Goal: Task Accomplishment & Management: Use online tool/utility

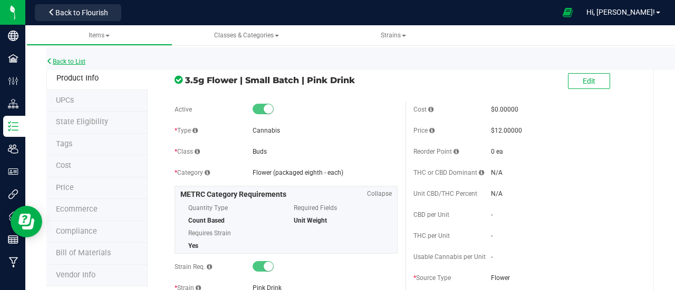
click at [81, 60] on link "Back to List" at bounding box center [65, 61] width 39 height 7
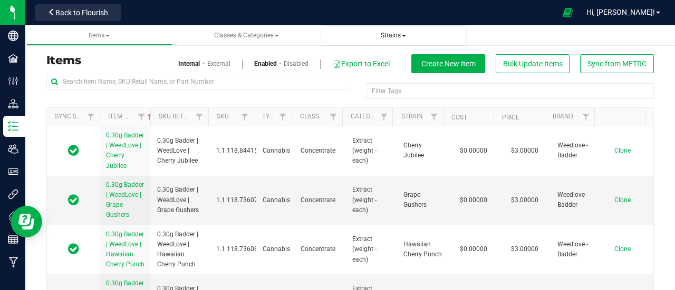
click at [391, 36] on span "Strains" at bounding box center [393, 35] width 25 height 7
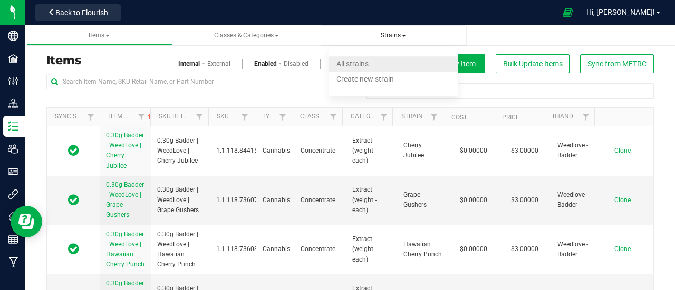
click at [353, 62] on span "All strains" at bounding box center [352, 64] width 32 height 8
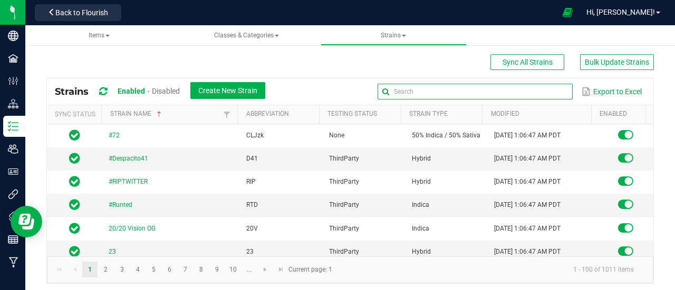
click at [533, 89] on input "text" at bounding box center [474, 92] width 195 height 16
type input "Blueberry Cupcake"
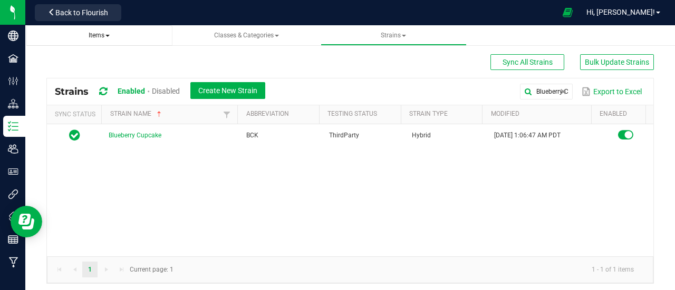
click at [103, 37] on span "Items" at bounding box center [99, 35] width 21 height 7
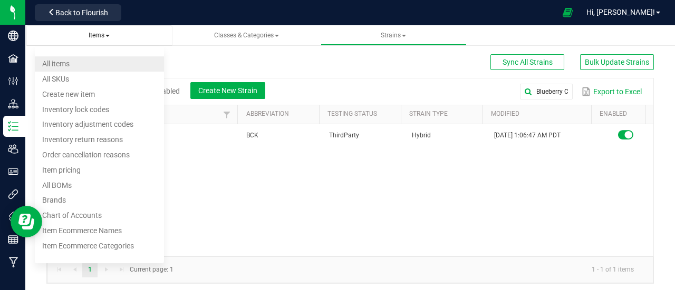
click at [104, 62] on li "All items" at bounding box center [99, 63] width 129 height 15
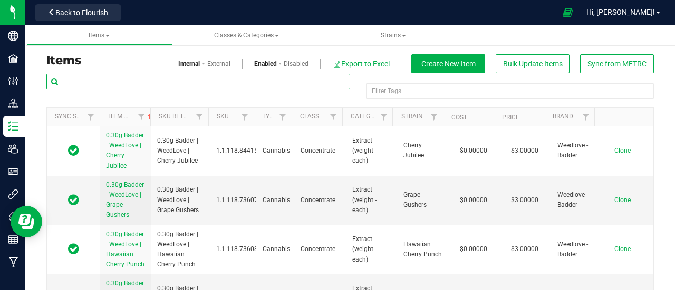
click at [106, 77] on input "text" at bounding box center [198, 82] width 304 height 16
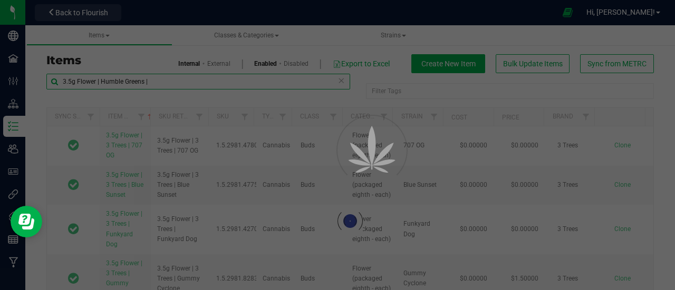
click at [53, 82] on input "3.5g Flower | Humble Greens |" at bounding box center [198, 82] width 304 height 16
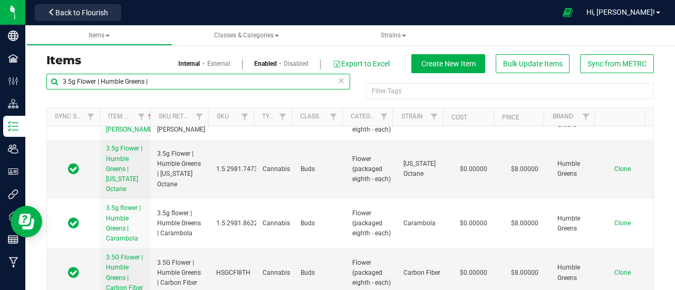
scroll to position [554, 0]
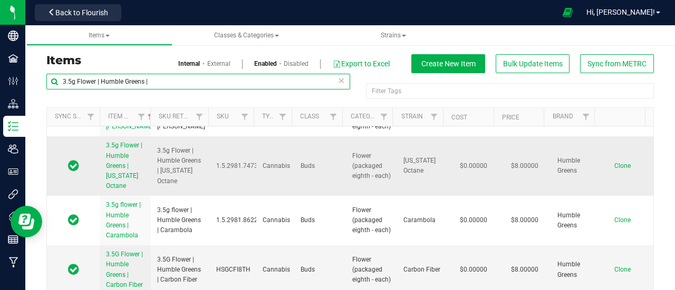
type input "3.5g Flower | Humble Greens |"
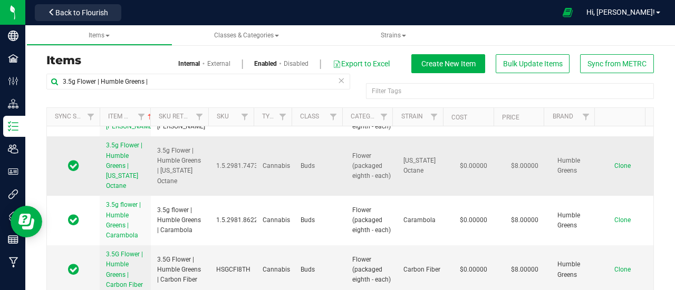
click at [614, 170] on span "Clone" at bounding box center [622, 165] width 16 height 7
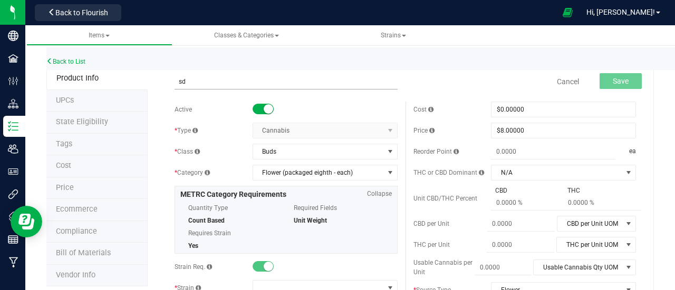
type input "s"
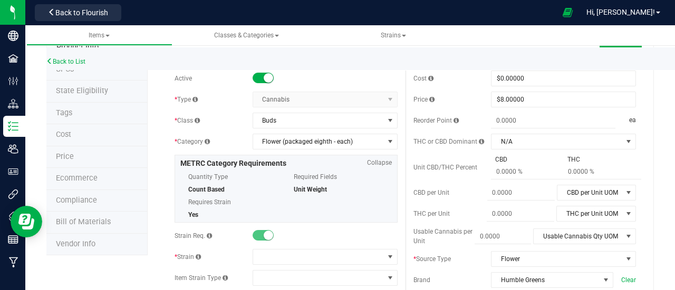
scroll to position [32, 0]
type input "3.5g Flower | Humble Greens | Blueberry Cupcake"
click at [312, 250] on span at bounding box center [318, 256] width 131 height 15
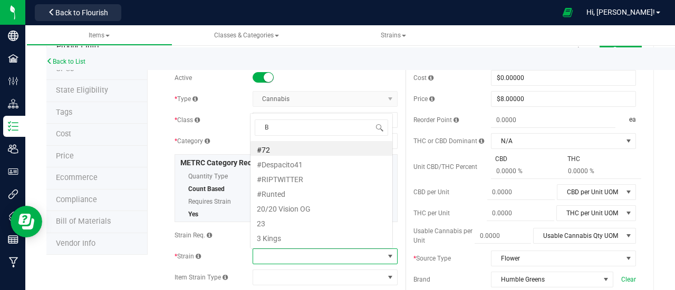
scroll to position [15, 140]
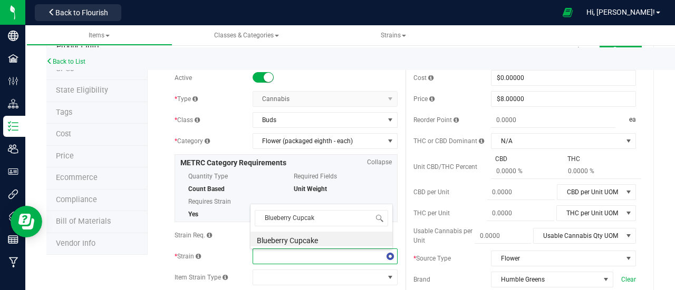
type input "Blueberry Cupcake"
click at [311, 241] on li "Blueberry Cupcake" at bounding box center [321, 239] width 142 height 15
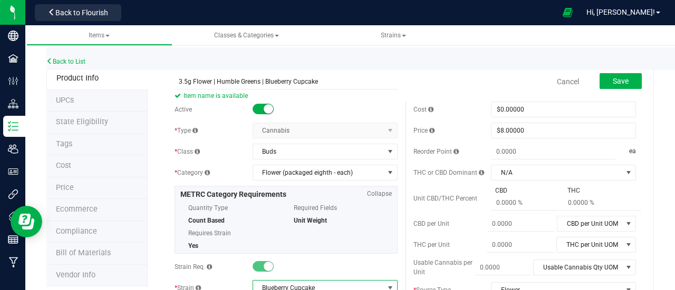
scroll to position [1, 0]
click at [612, 80] on span "Save" at bounding box center [620, 80] width 16 height 8
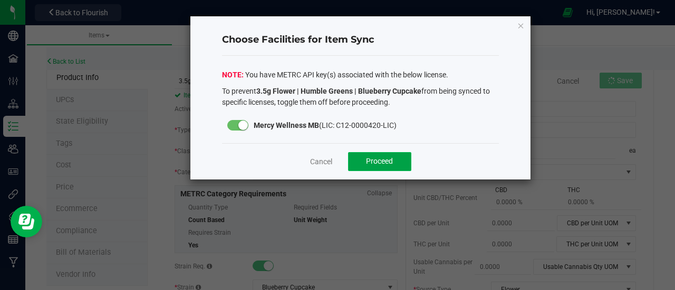
click at [379, 154] on button "Proceed" at bounding box center [379, 161] width 63 height 19
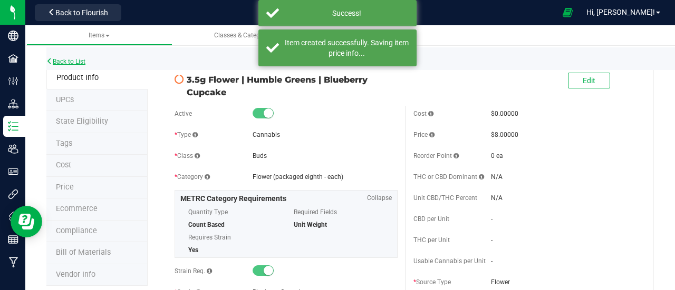
click at [73, 58] on link "Back to List" at bounding box center [65, 61] width 39 height 7
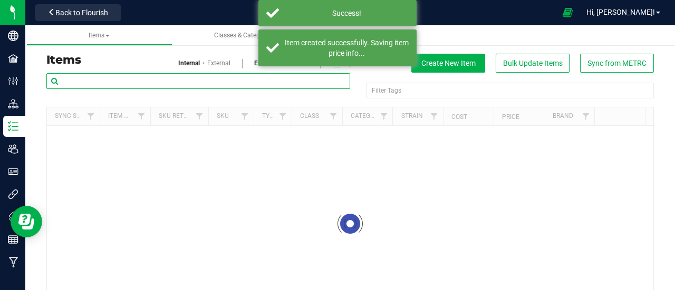
click at [125, 74] on input "text" at bounding box center [198, 81] width 304 height 16
paste input "3.5g Flower | Humble Greens |"
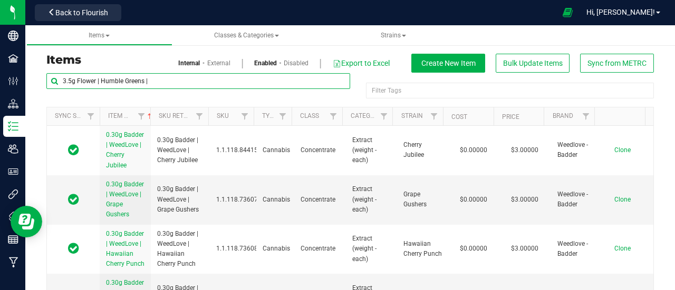
click at [69, 74] on input "3.5g Flower | Humble Greens |" at bounding box center [198, 81] width 304 height 16
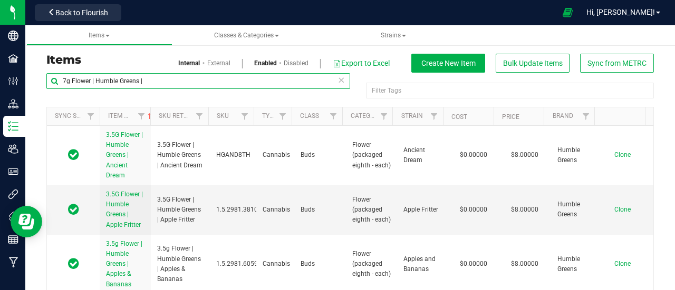
type input "7g Flower | Humble Greens |"
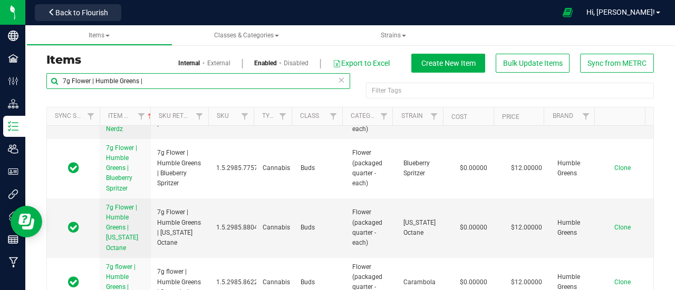
scroll to position [409, 0]
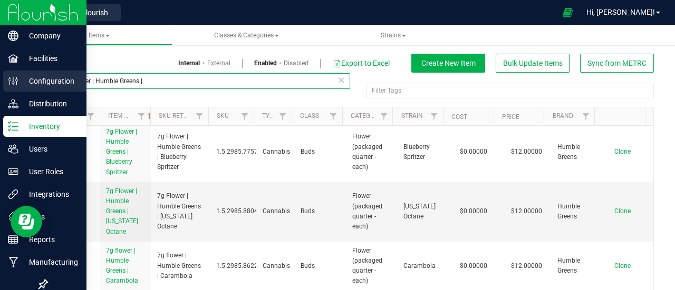
drag, startPoint x: 230, startPoint y: 87, endPoint x: 21, endPoint y: 79, distance: 209.4
click at [21, 79] on div "Company Facilities Configuration Distribution Inventory Users User Roles Integr…" at bounding box center [337, 145] width 675 height 290
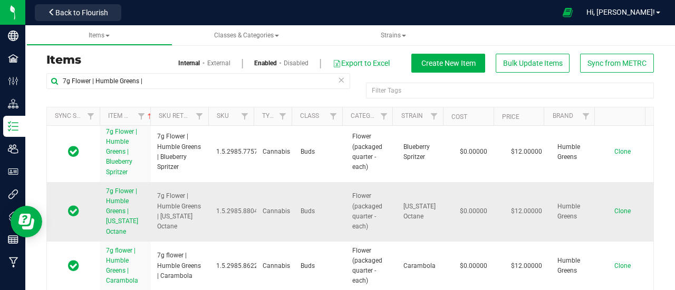
click at [614, 208] on span "Clone" at bounding box center [622, 211] width 16 height 7
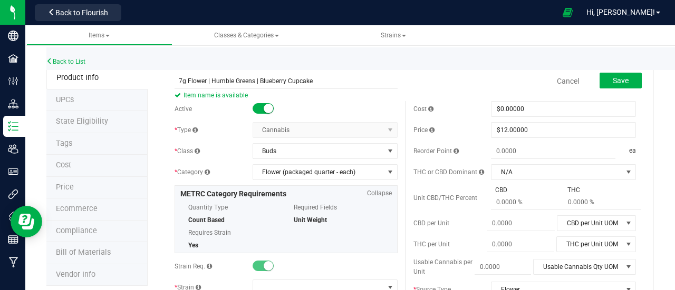
scroll to position [60, 0]
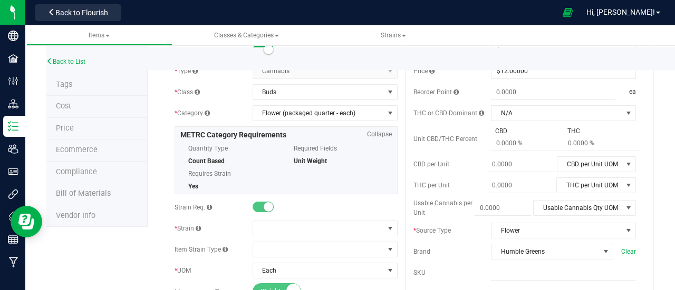
type input "7g Flower | Humble Greens | Blueberry Cupcake"
click at [311, 237] on div "Active * Type Cannabis Select type Cannabis Non-Inventory Raw Materials Supplie…" at bounding box center [286, 259] width 239 height 435
click at [312, 229] on span at bounding box center [318, 228] width 131 height 15
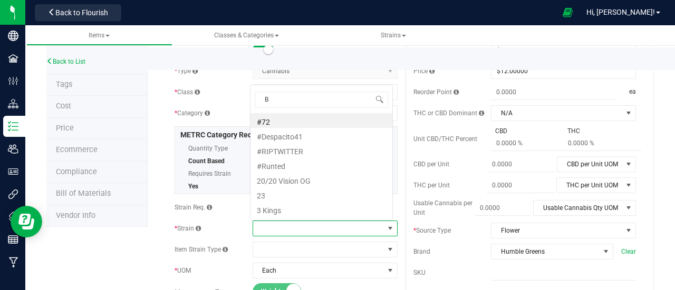
scroll to position [15, 140]
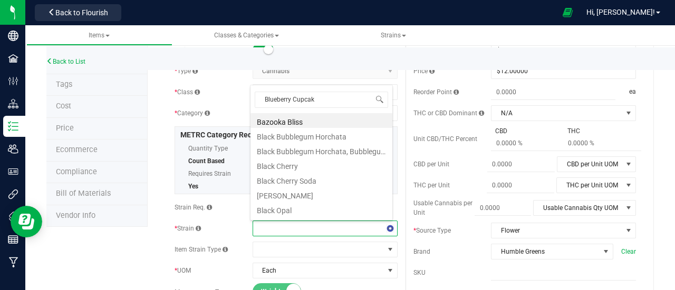
type input "Blueberry Cupcake"
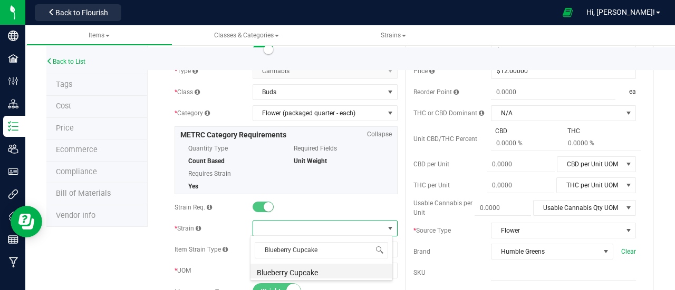
click at [298, 272] on li "Blueberry Cupcake" at bounding box center [321, 271] width 142 height 15
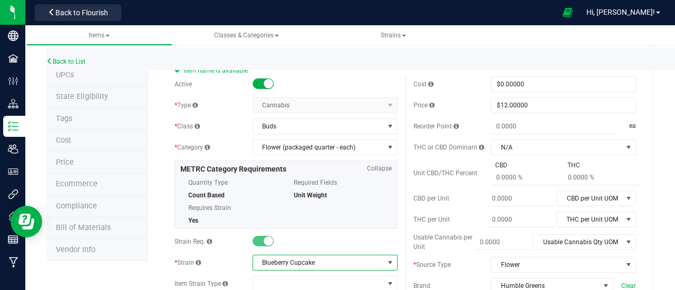
scroll to position [0, 0]
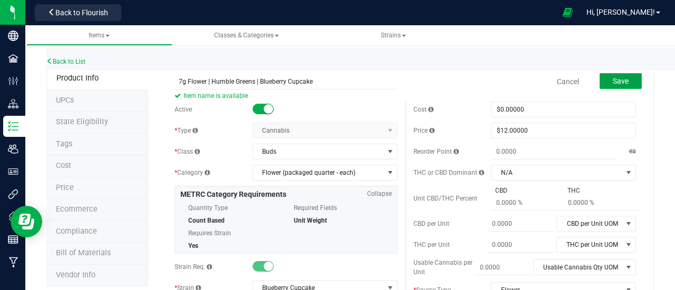
click at [622, 74] on button "Save" at bounding box center [620, 81] width 42 height 16
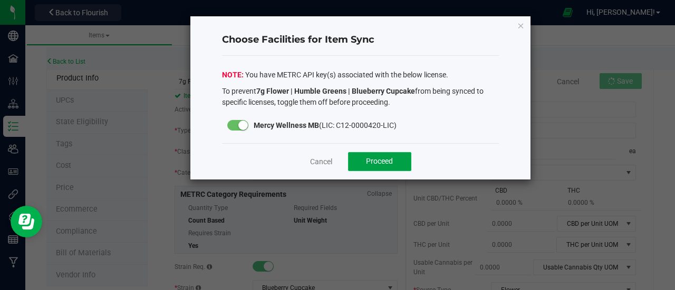
click at [384, 159] on span "Proceed" at bounding box center [379, 161] width 27 height 8
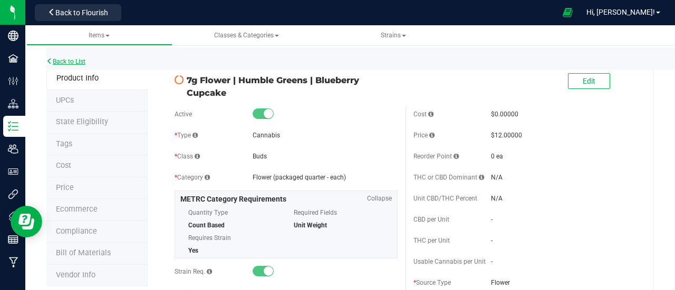
click at [77, 61] on link "Back to List" at bounding box center [65, 61] width 39 height 7
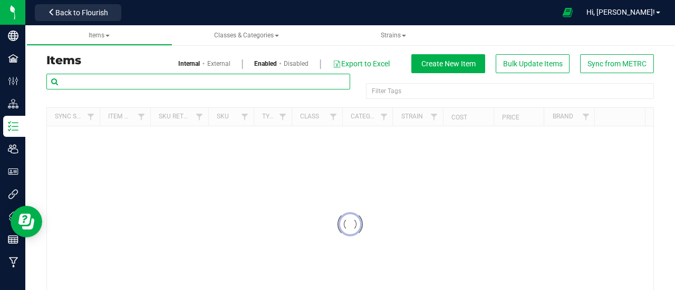
click at [155, 80] on input "text" at bounding box center [198, 82] width 304 height 16
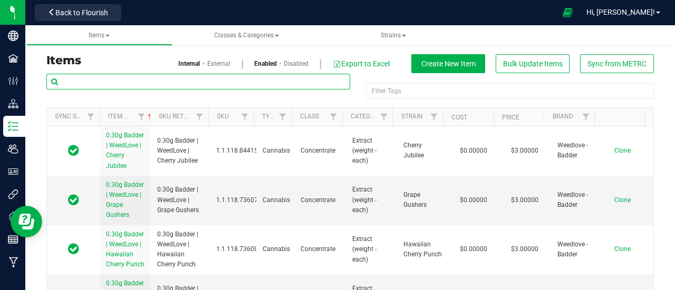
paste input "7g Flower | Humble Greens |"
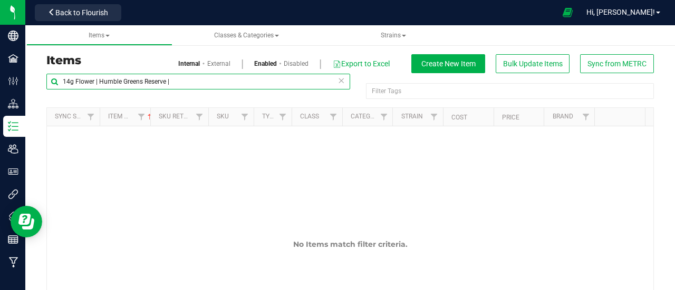
type input "14g Flower | Humble Greens Reserve |"
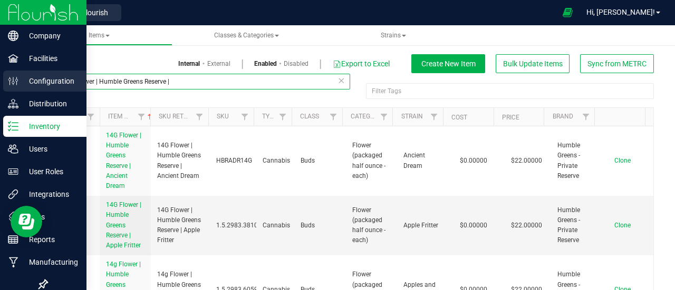
drag, startPoint x: 133, startPoint y: 74, endPoint x: 14, endPoint y: 92, distance: 121.1
click at [14, 92] on div "Company Facilities Configuration Distribution Inventory Users User Roles Integr…" at bounding box center [337, 145] width 675 height 290
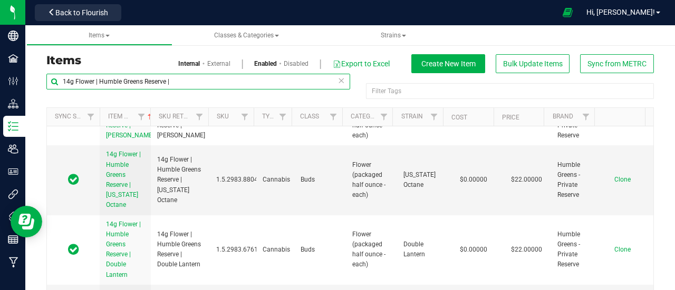
scroll to position [656, 0]
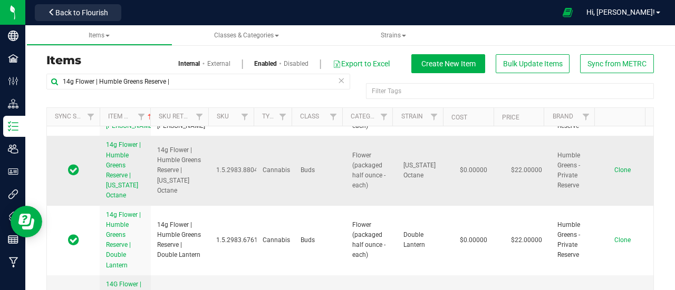
click at [614, 174] on span "Clone" at bounding box center [622, 170] width 16 height 7
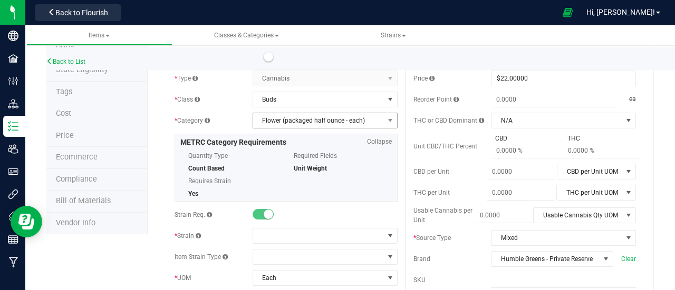
scroll to position [53, 0]
type input "14g Flower | Humble Greens Reserve | Blueberry Cupcake"
click at [286, 228] on span at bounding box center [318, 235] width 131 height 15
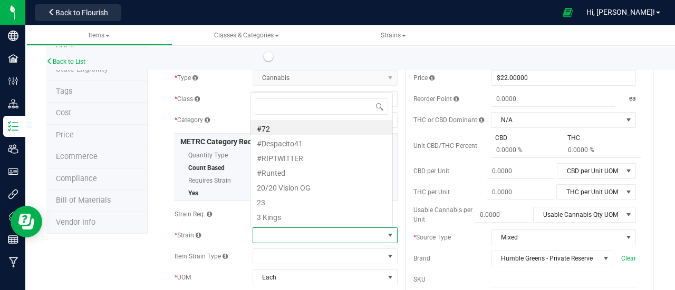
scroll to position [15, 140]
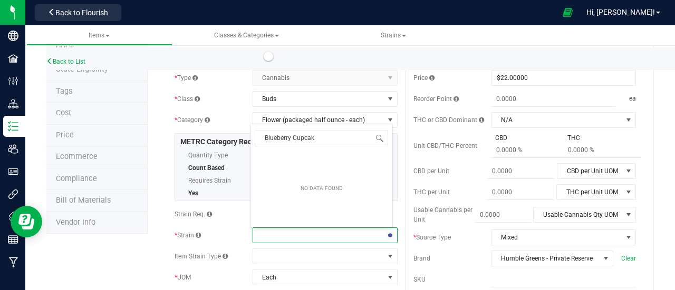
type input "Blueberry Cupcake"
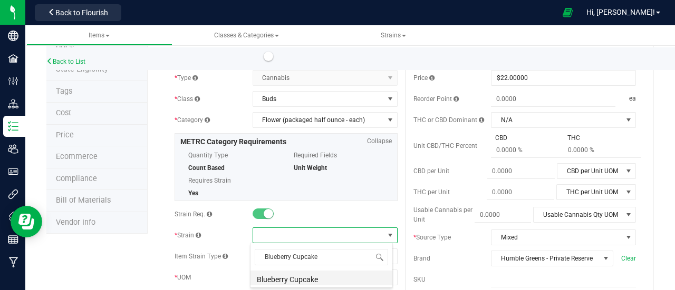
click at [288, 280] on li "Blueberry Cupcake" at bounding box center [321, 278] width 142 height 15
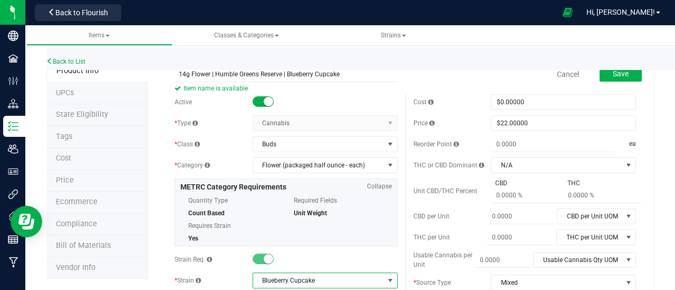
scroll to position [0, 0]
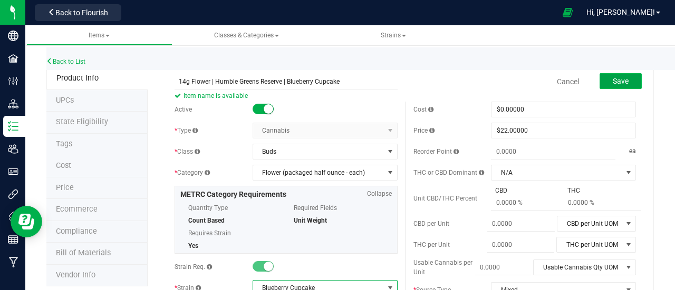
click at [600, 78] on button "Save" at bounding box center [620, 81] width 42 height 16
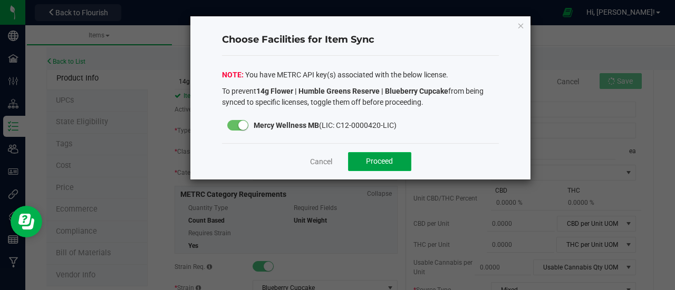
click at [382, 167] on button "Proceed" at bounding box center [379, 161] width 63 height 19
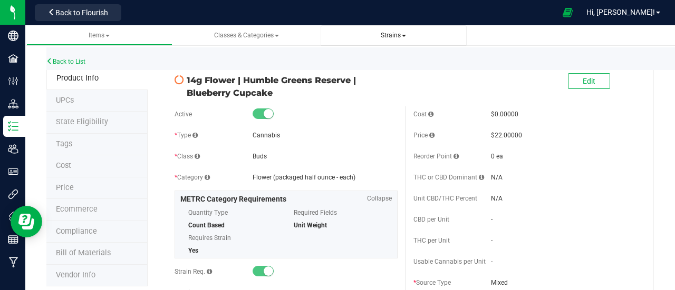
click at [384, 42] on link "Strains" at bounding box center [393, 35] width 146 height 21
click at [393, 36] on span "Strains" at bounding box center [393, 35] width 25 height 7
click at [368, 61] on span "All strains" at bounding box center [352, 64] width 32 height 8
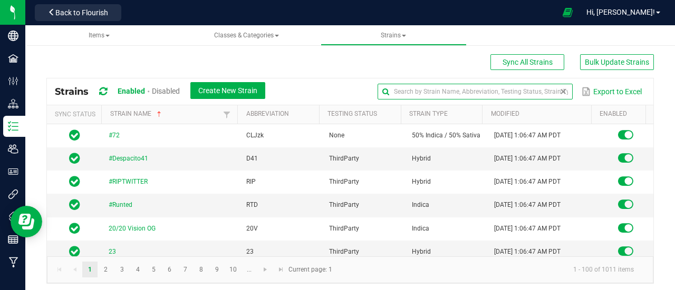
click at [539, 87] on input "text" at bounding box center [474, 92] width 195 height 16
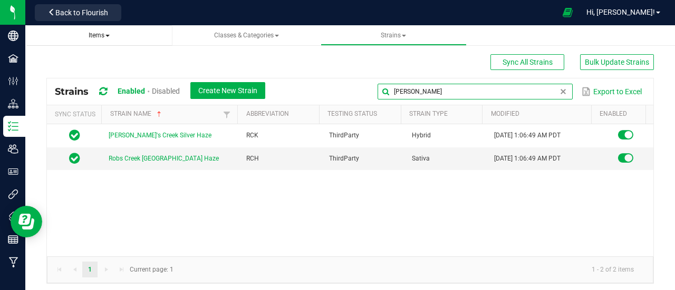
type input "[PERSON_NAME]"
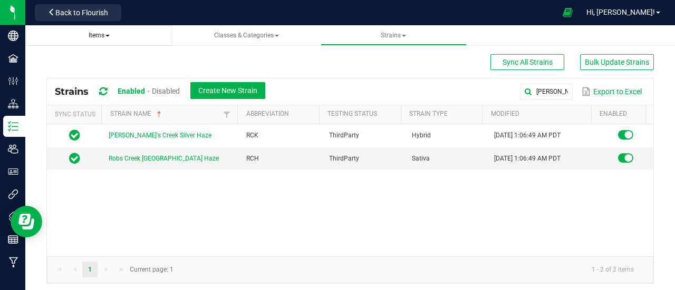
click at [95, 30] on link "Items" at bounding box center [99, 35] width 146 height 21
click at [96, 40] on span "Items" at bounding box center [99, 35] width 129 height 9
click at [99, 36] on span "Items" at bounding box center [99, 35] width 21 height 7
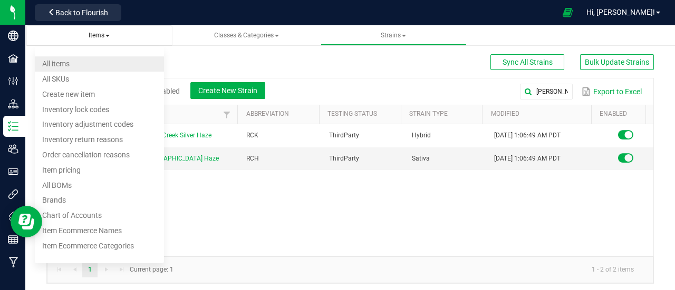
click at [90, 62] on li "All items" at bounding box center [99, 63] width 129 height 15
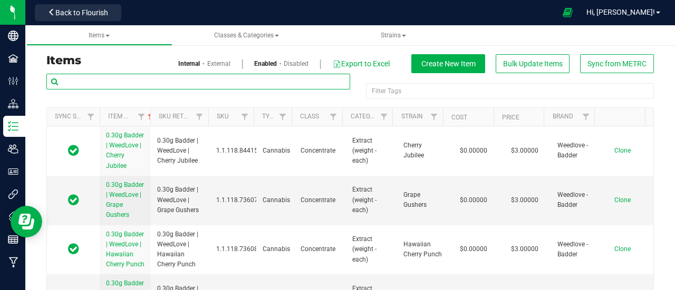
click at [93, 77] on input "text" at bounding box center [198, 82] width 304 height 16
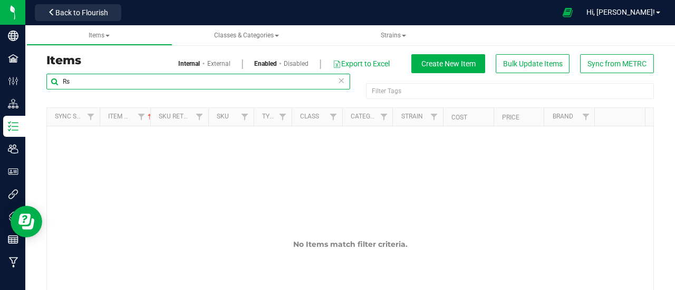
type input "R"
type input "C"
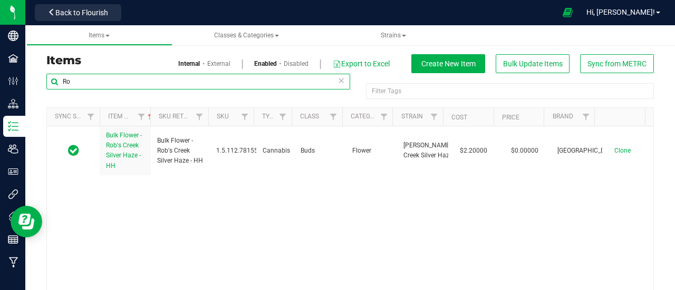
type input "R"
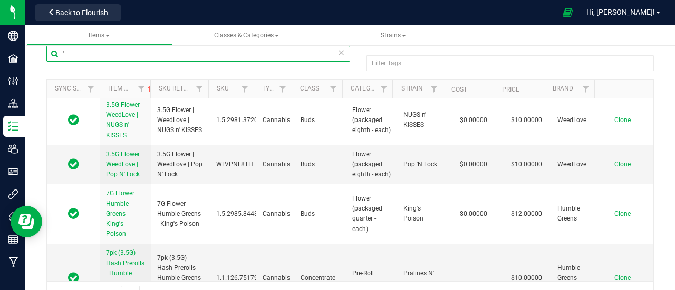
scroll to position [895, 0]
type input "'"
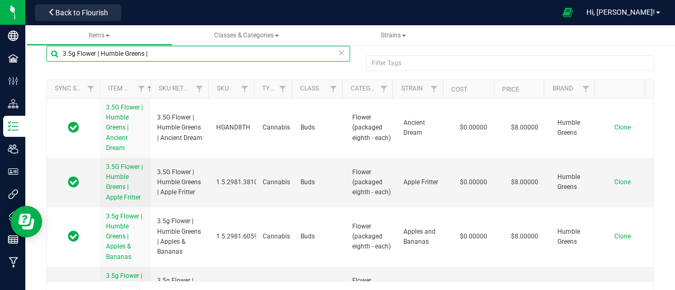
drag, startPoint x: 177, startPoint y: 56, endPoint x: 25, endPoint y: 44, distance: 152.2
click at [25, 44] on div "Items Internal External Enabled Disabled Export to Excel Create New Item Bulk U…" at bounding box center [349, 160] width 649 height 315
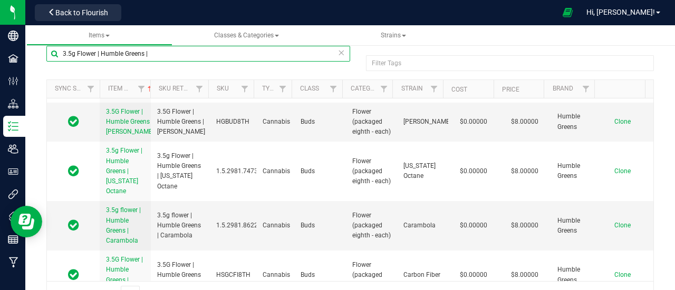
scroll to position [580, 0]
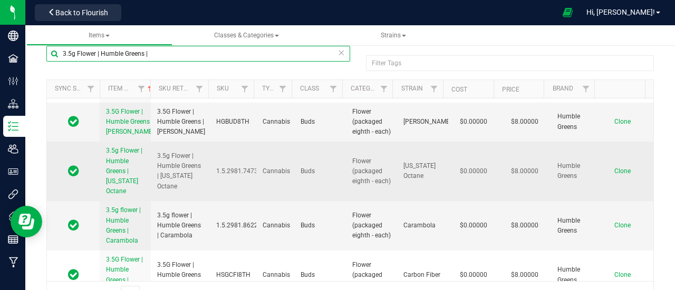
type input "3.5g Flower | Humble Greens |"
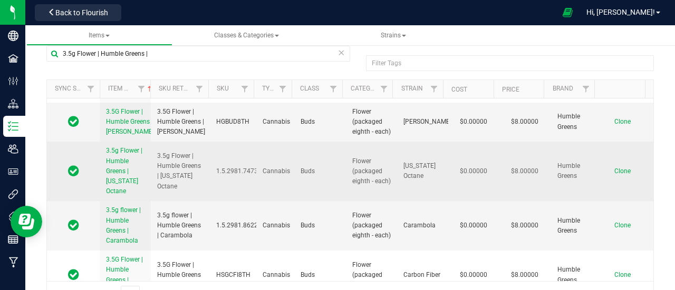
click at [614, 175] on span "Clone" at bounding box center [622, 171] width 16 height 7
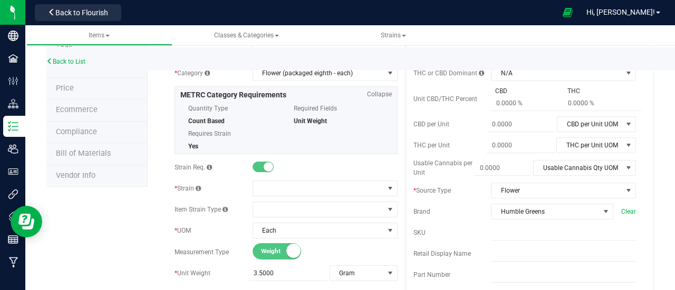
scroll to position [100, 0]
type input "3.5g Flower | Humble Greens | Rob's Creek Silver Haze"
click at [302, 188] on span at bounding box center [318, 188] width 131 height 15
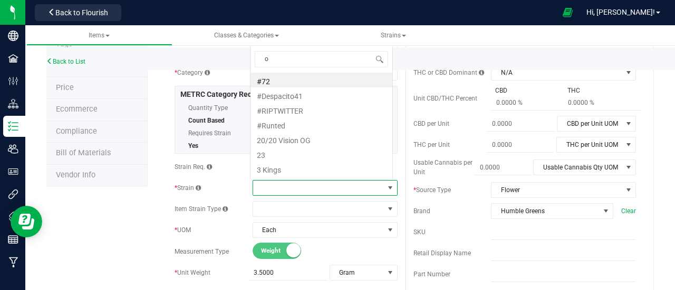
scroll to position [15, 140]
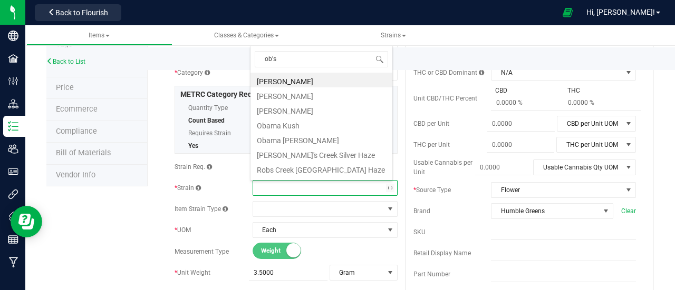
type input "ob's"
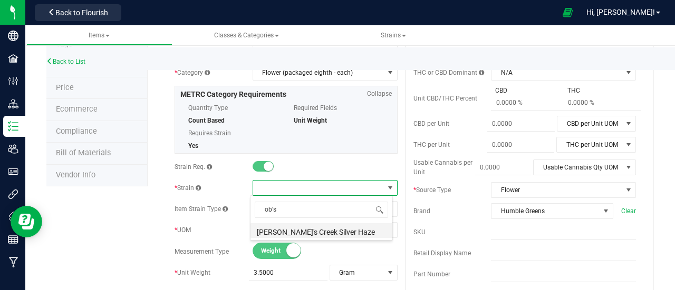
click at [294, 228] on li "[PERSON_NAME]'s Creek Silver Haze" at bounding box center [321, 230] width 142 height 15
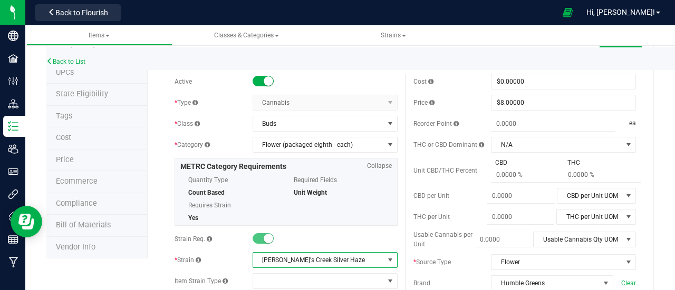
scroll to position [0, 0]
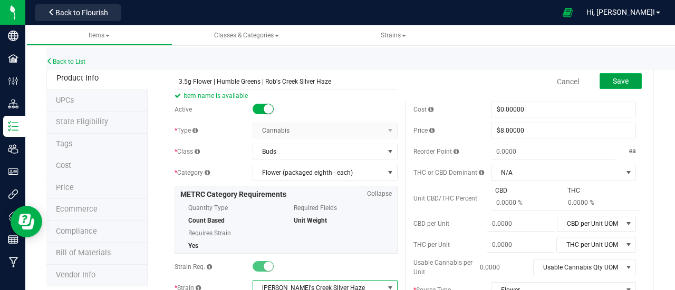
click at [608, 88] on button "Save" at bounding box center [620, 81] width 42 height 16
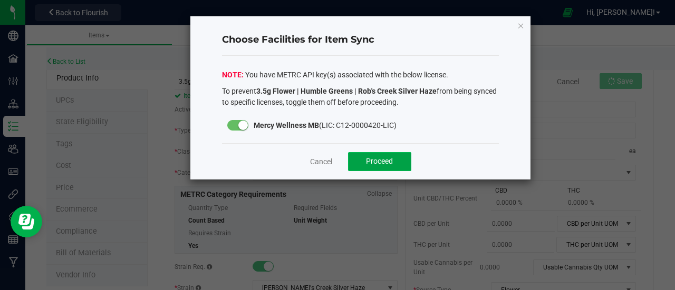
click at [370, 159] on span "Proceed" at bounding box center [379, 161] width 27 height 8
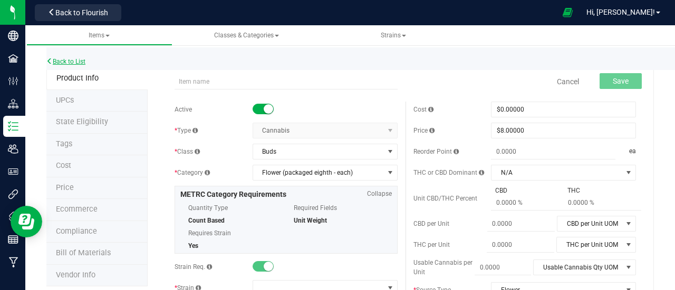
click at [85, 61] on link "Back to List" at bounding box center [65, 61] width 39 height 7
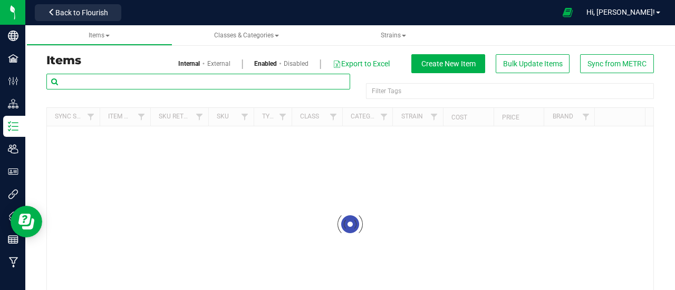
click at [231, 77] on input "text" at bounding box center [198, 82] width 304 height 16
paste input "3.5g Flower | Humble Greens |"
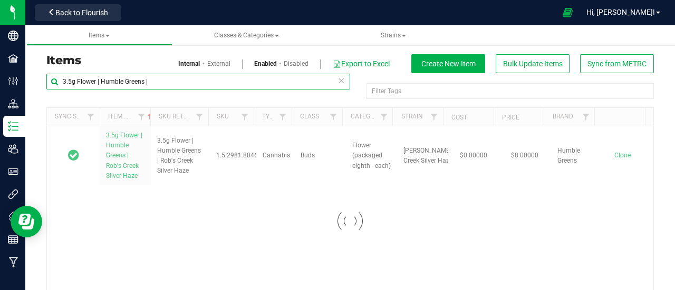
drag, startPoint x: 159, startPoint y: 79, endPoint x: 86, endPoint y: 80, distance: 72.7
click at [86, 80] on input "3.5g Flower | Humble Greens |" at bounding box center [198, 82] width 304 height 16
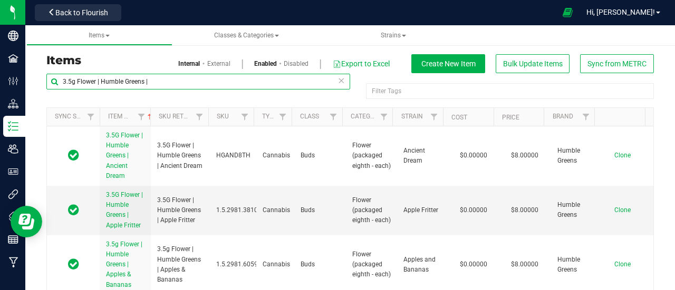
click at [169, 79] on input "3.5g Flower | Humble Greens |" at bounding box center [198, 82] width 304 height 16
drag, startPoint x: 153, startPoint y: 77, endPoint x: 31, endPoint y: 79, distance: 122.3
click at [31, 79] on div "Items Internal External Enabled Disabled Export to Excel Create New Item Bulk U…" at bounding box center [349, 188] width 649 height 315
click at [73, 86] on input "3.5g Flower | Humble Greens |" at bounding box center [198, 82] width 304 height 16
click at [55, 81] on div "Items Classes & Categories Strains Items Internal External Enabled Disabled Exp…" at bounding box center [349, 157] width 649 height 265
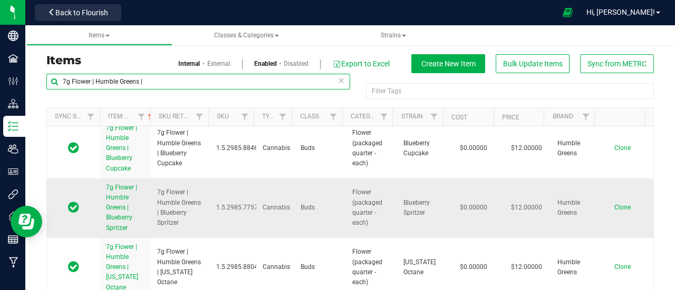
scroll to position [413, 0]
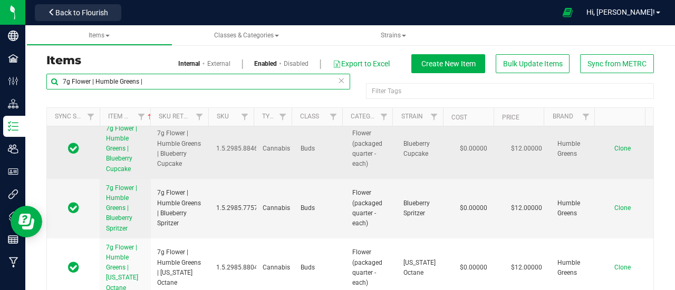
type input "7g Flower | Humble Greens |"
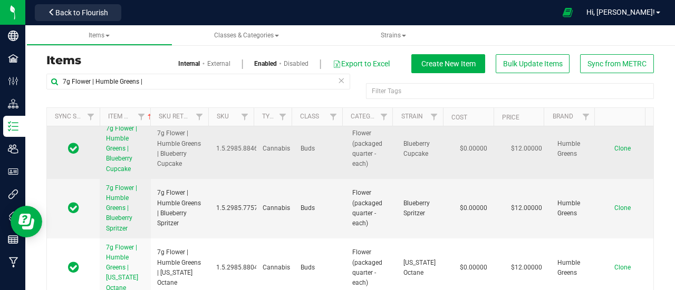
click at [614, 147] on span "Clone" at bounding box center [622, 148] width 16 height 7
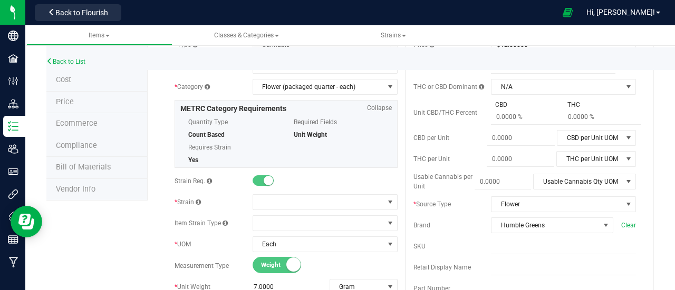
scroll to position [86, 0]
type input "7g Flower | Humble Greens | Rob's Creek Silver Haze"
click at [287, 203] on span at bounding box center [318, 201] width 131 height 15
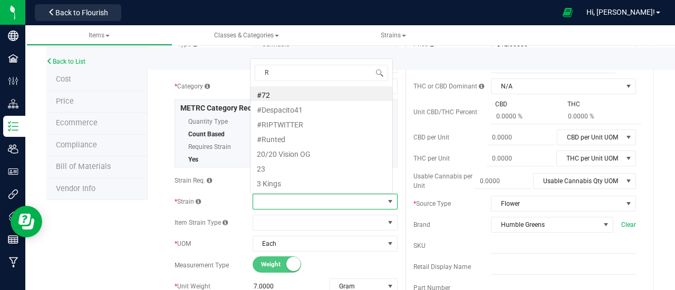
scroll to position [15, 140]
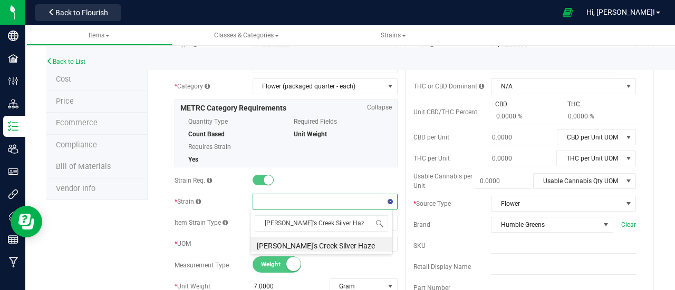
type input "[PERSON_NAME]'s Creek Silver Haze"
click at [304, 242] on li "[PERSON_NAME]'s Creek Silver Haze" at bounding box center [321, 244] width 142 height 15
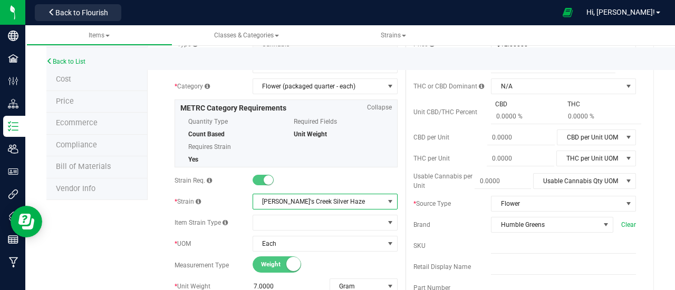
scroll to position [0, 0]
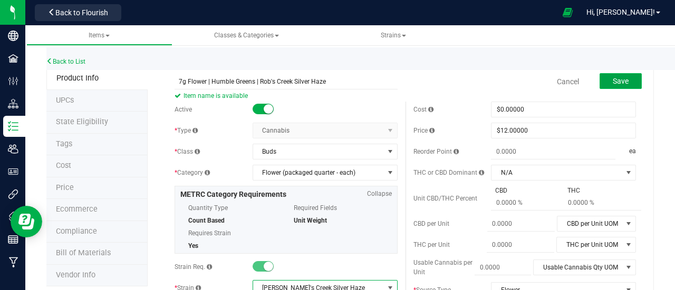
click at [605, 88] on button "Save" at bounding box center [620, 81] width 42 height 16
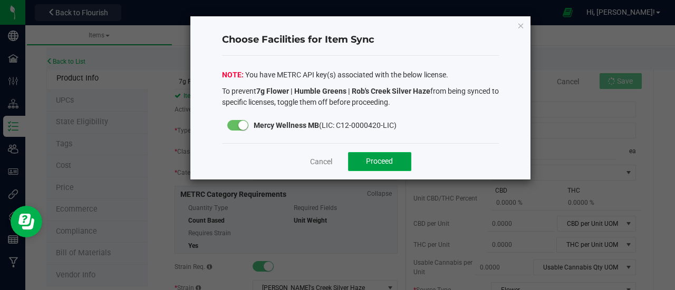
click at [390, 160] on span "Proceed" at bounding box center [379, 161] width 27 height 8
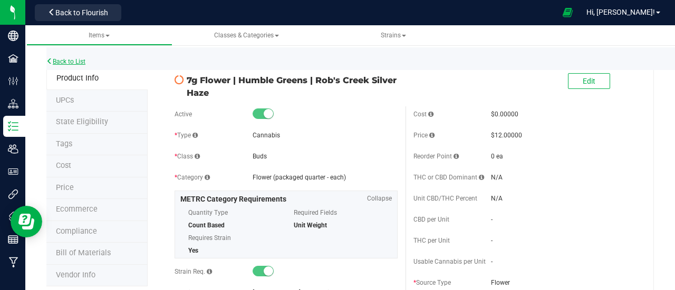
click at [82, 59] on link "Back to List" at bounding box center [65, 61] width 39 height 7
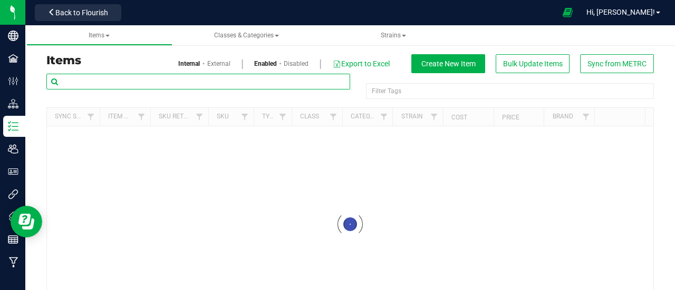
click at [111, 81] on input "text" at bounding box center [198, 82] width 304 height 16
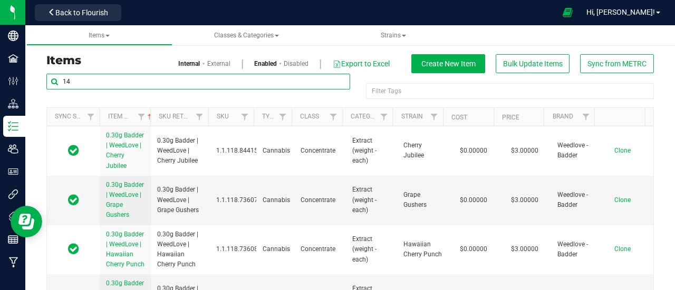
type input "1"
type input "14g Flower | Humble Greens Reserve |"
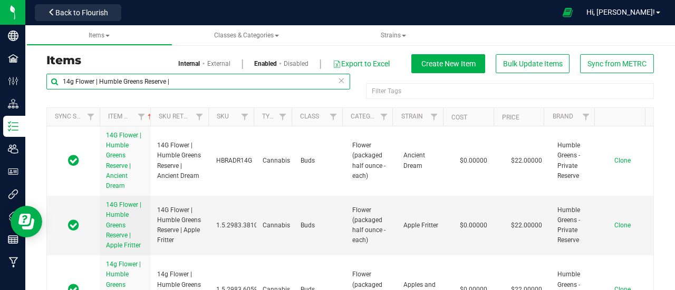
drag, startPoint x: 174, startPoint y: 83, endPoint x: 44, endPoint y: 69, distance: 130.4
click at [44, 69] on div "Items Internal External Enabled Disabled Export to Excel Create New Item Bulk U…" at bounding box center [349, 194] width 623 height 281
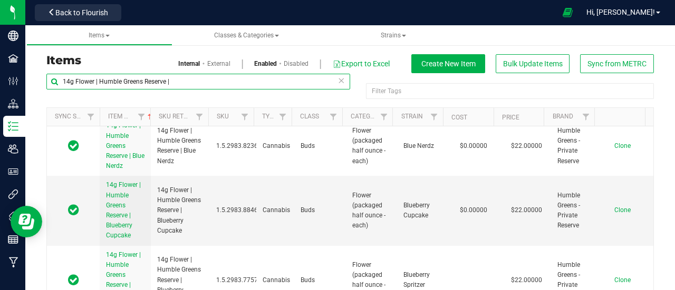
scroll to position [498, 0]
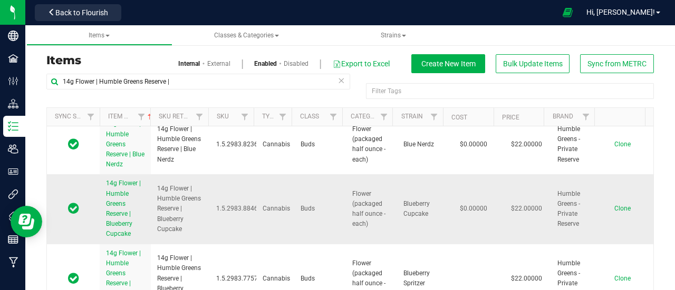
click at [614, 212] on span "Clone" at bounding box center [622, 208] width 16 height 7
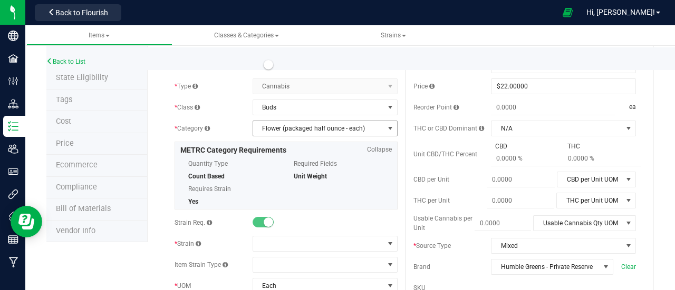
scroll to position [54, 0]
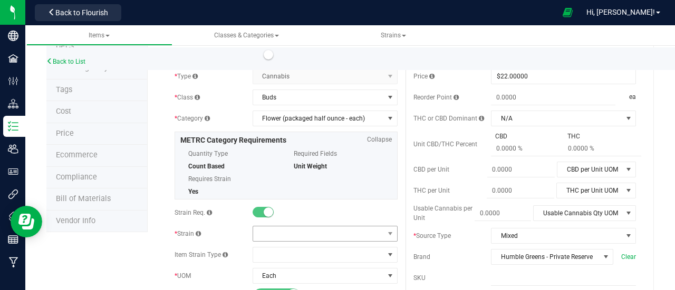
type input "14g Flower | Humble Greens Reserve | Rob's Creek Silver Haze"
click at [293, 228] on span at bounding box center [318, 234] width 131 height 15
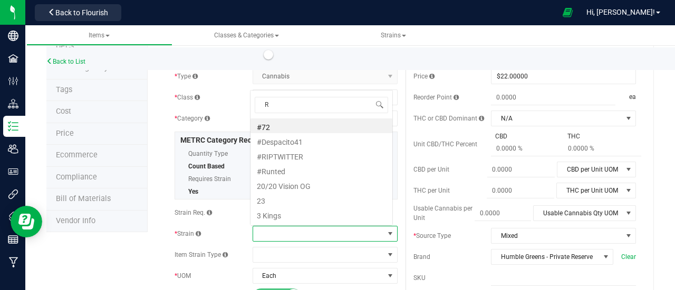
scroll to position [15, 140]
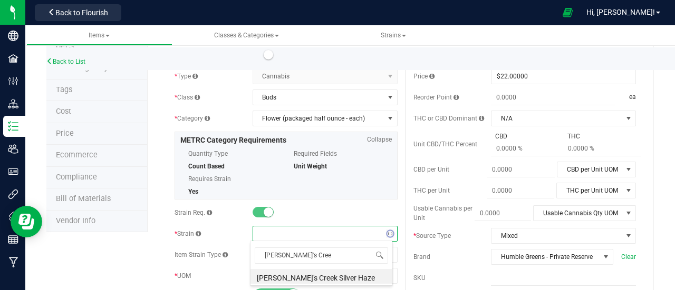
type input "Rob's Creek"
click at [306, 280] on li "[PERSON_NAME]'s Creek Silver Haze" at bounding box center [321, 276] width 142 height 15
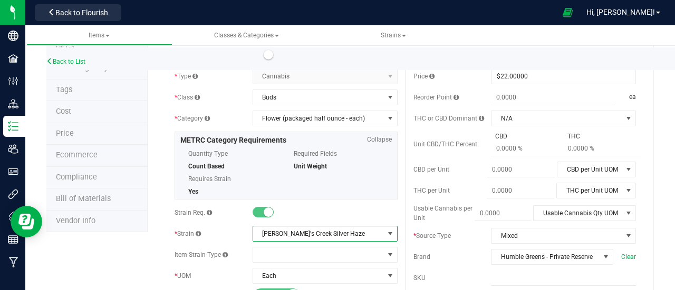
scroll to position [0, 0]
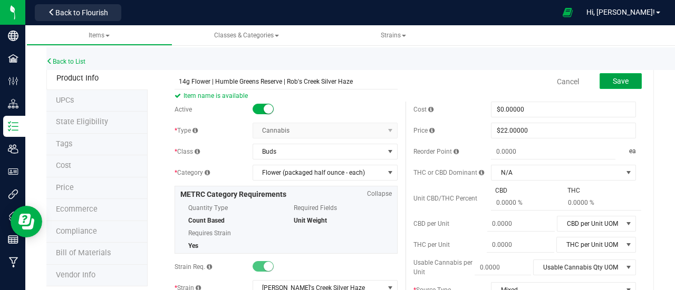
click at [612, 78] on span "Save" at bounding box center [620, 81] width 16 height 8
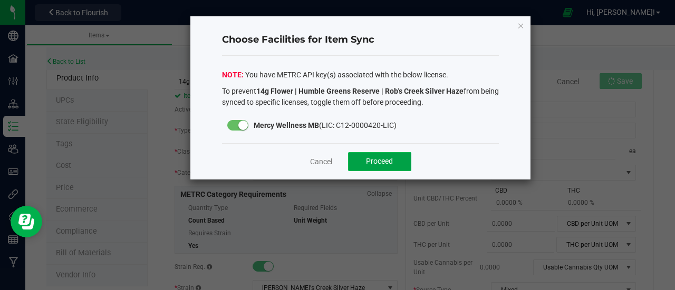
click at [363, 164] on button "Proceed" at bounding box center [379, 161] width 63 height 19
